Goal: Task Accomplishment & Management: Manage account settings

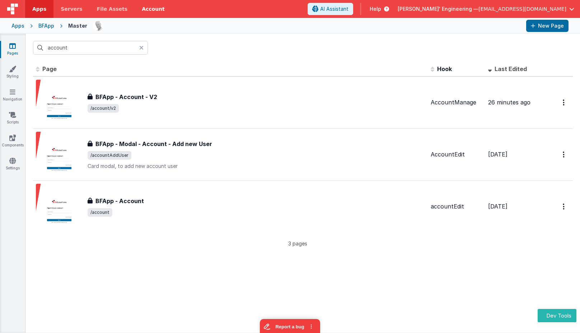
click at [146, 8] on link "Account" at bounding box center [152, 9] width 37 height 18
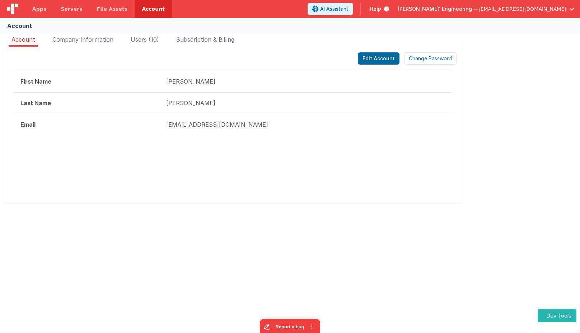
click at [93, 35] on div "Account Company Information Users (10) Subscription & Billing Edit Account Chan…" at bounding box center [290, 124] width 580 height 184
click at [107, 37] on span "Company Information" at bounding box center [82, 39] width 61 height 7
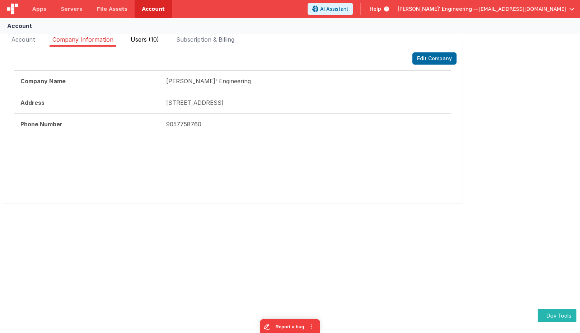
click at [147, 41] on span "Users (10)" at bounding box center [145, 39] width 28 height 7
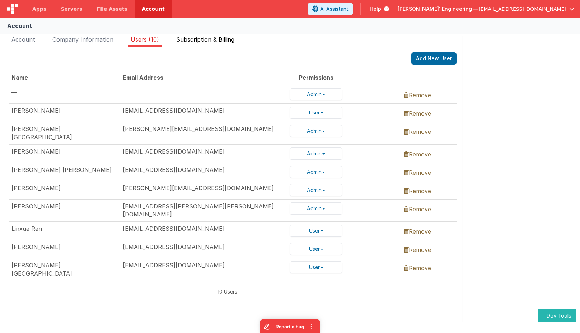
click at [216, 41] on span "Subscription & Billing" at bounding box center [205, 39] width 58 height 7
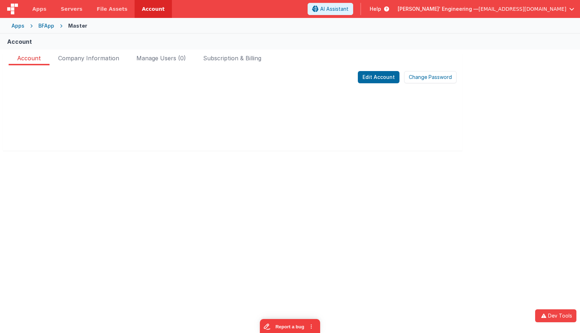
drag, startPoint x: 24, startPoint y: 92, endPoint x: 39, endPoint y: 84, distance: 17.3
click at [27, 92] on div "Edit Account Change Password Company Name Address Phone Number Name Email Addre…" at bounding box center [232, 107] width 459 height 85
click at [93, 58] on span "Company Information" at bounding box center [88, 59] width 61 height 11
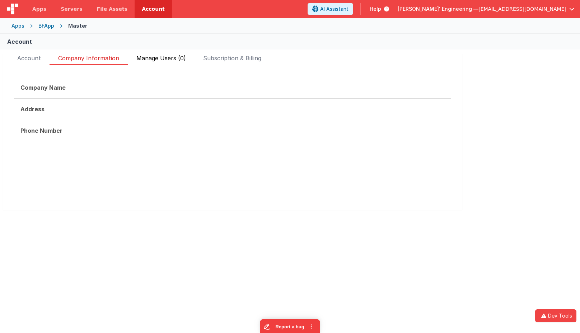
click at [164, 57] on span "Manage Users (0)" at bounding box center [160, 59] width 49 height 11
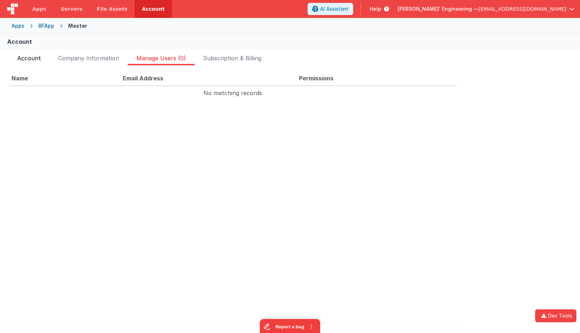
click at [44, 58] on li "Account" at bounding box center [29, 59] width 41 height 11
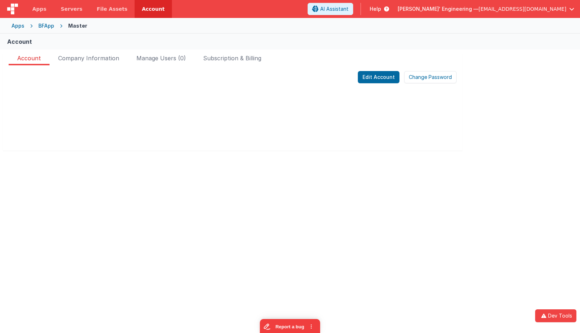
drag, startPoint x: 156, startPoint y: 89, endPoint x: 113, endPoint y: 91, distance: 43.4
click at [156, 89] on div at bounding box center [233, 89] width 448 height 0
click at [370, 80] on button "Edit Account" at bounding box center [379, 77] width 42 height 12
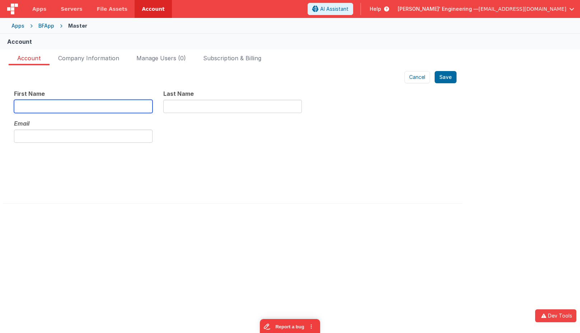
click at [91, 105] on input "text" at bounding box center [83, 106] width 138 height 13
type input "[PERSON_NAME]"
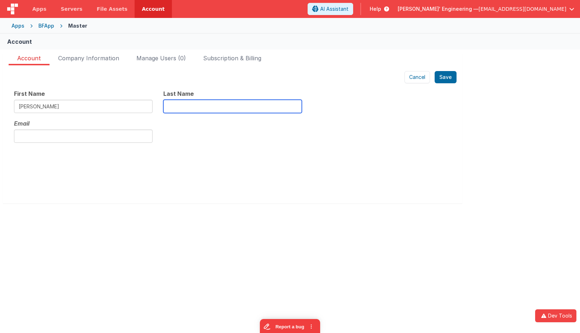
type input "[PERSON_NAME]"
click at [450, 74] on button "Save" at bounding box center [445, 77] width 22 height 12
click at [448, 79] on button "Save" at bounding box center [445, 77] width 22 height 12
drag, startPoint x: 439, startPoint y: 109, endPoint x: 430, endPoint y: 105, distance: 10.4
click at [439, 109] on div "Cancel Save First Name Charles Last Name Delfs Email Company Name Address Phone…" at bounding box center [232, 134] width 459 height 138
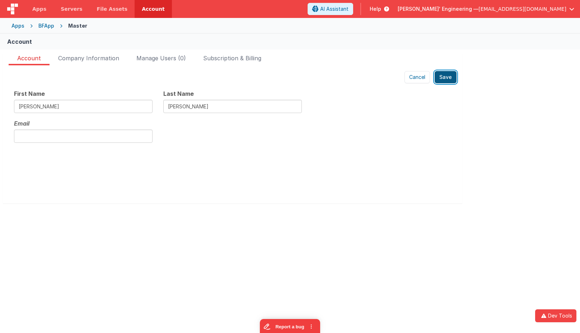
click at [447, 71] on button "Save" at bounding box center [445, 77] width 22 height 12
click at [421, 77] on button "Cancel" at bounding box center [416, 77] width 25 height 12
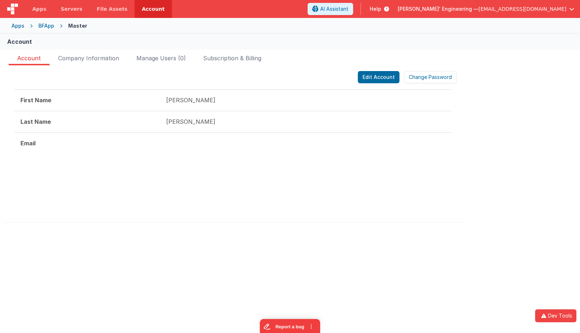
click at [123, 158] on div "First Name Charles Last Name Delfs Email" at bounding box center [232, 125] width 437 height 72
click at [374, 75] on button "Edit Account" at bounding box center [379, 77] width 42 height 12
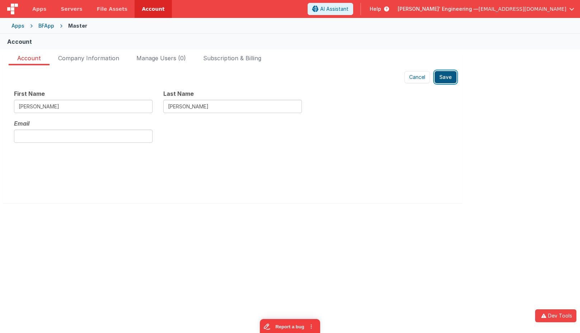
click at [447, 79] on button "Save" at bounding box center [445, 77] width 22 height 12
